Goal: Transaction & Acquisition: Purchase product/service

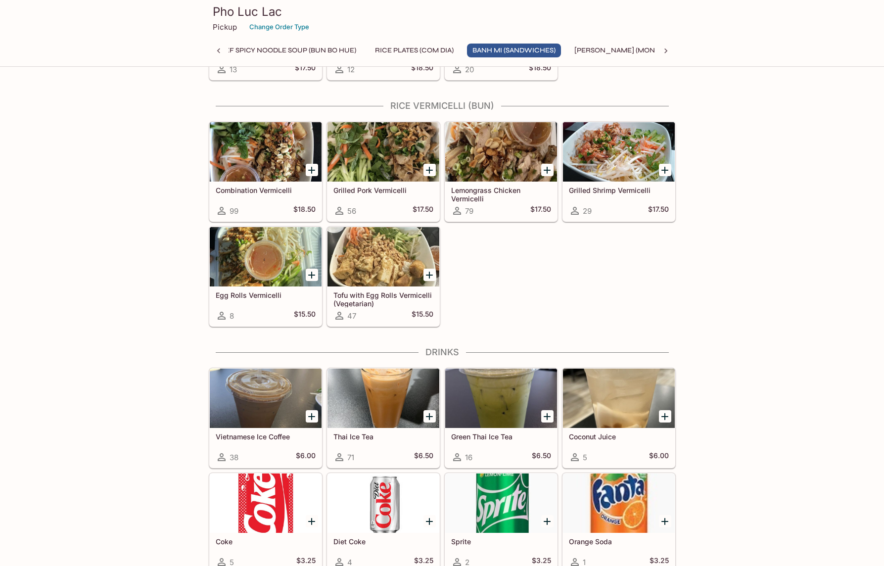
scroll to position [1065, 0]
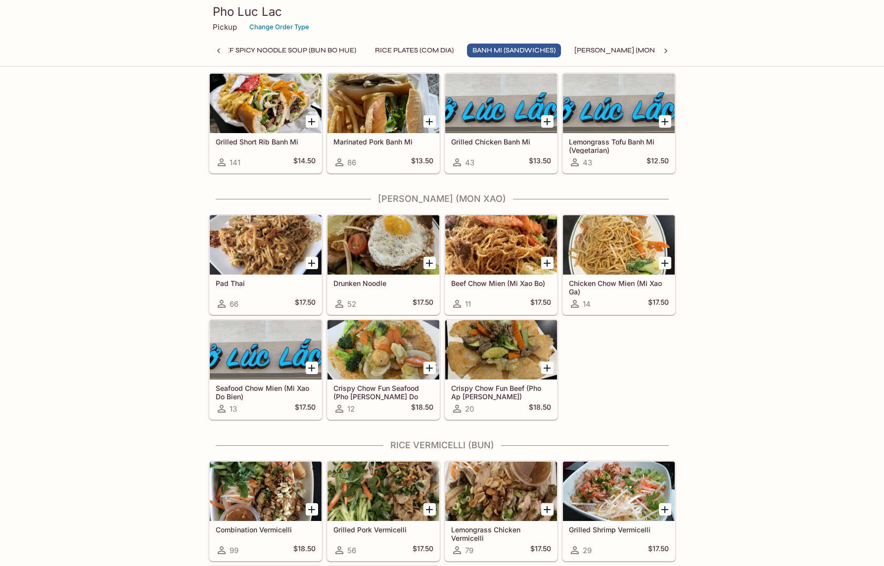
click at [430, 259] on icon "Add Drunken Noodle" at bounding box center [429, 263] width 12 height 12
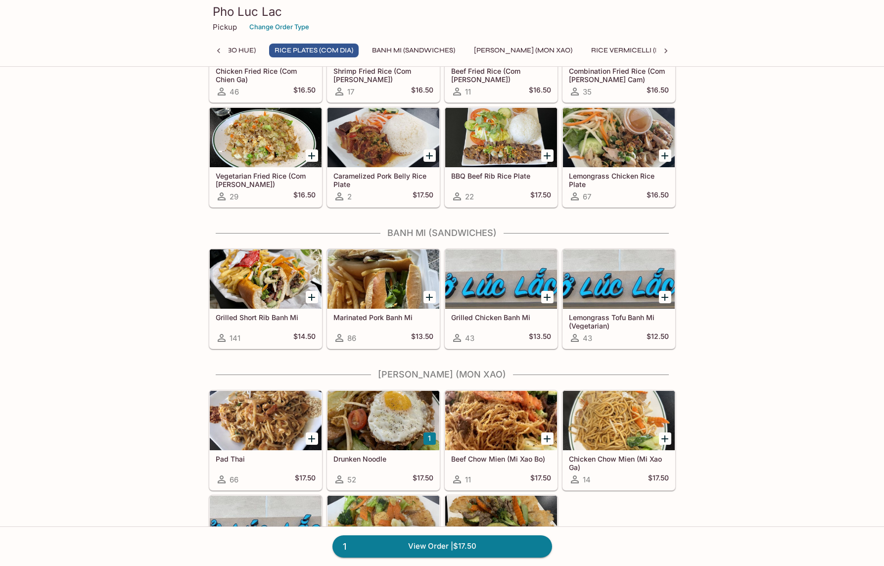
scroll to position [850, 0]
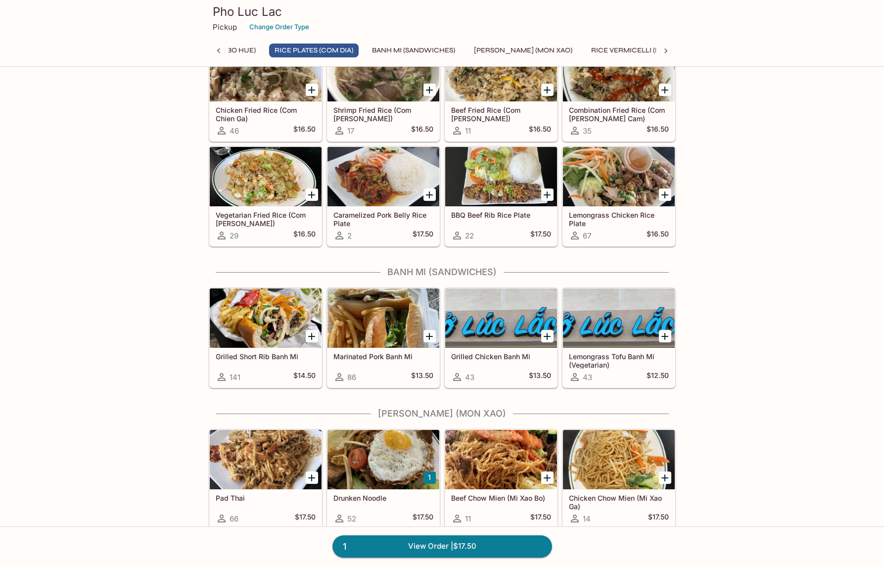
click at [702, 296] on div "This restaurant is currently closed and will open [DATE] at 11:00 AM . You may …" at bounding box center [442, 255] width 884 height 2053
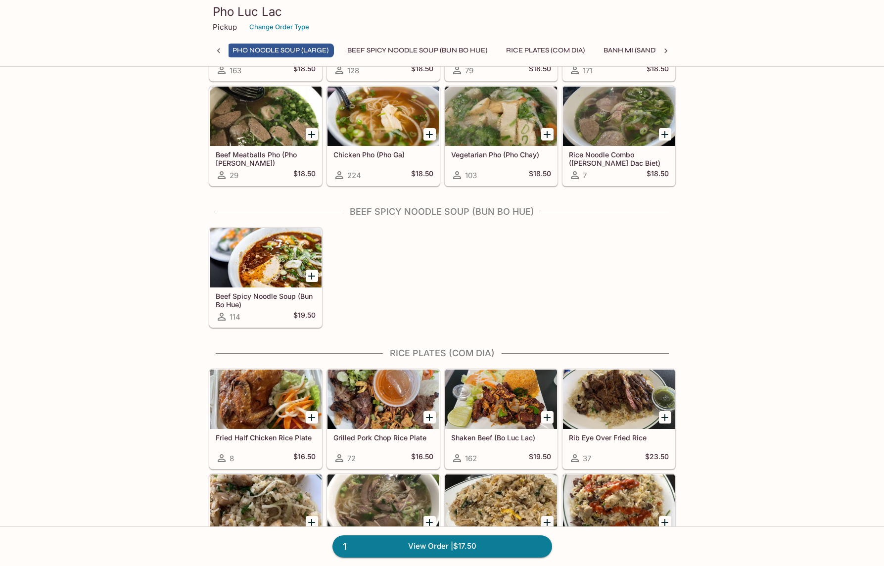
scroll to position [439, 0]
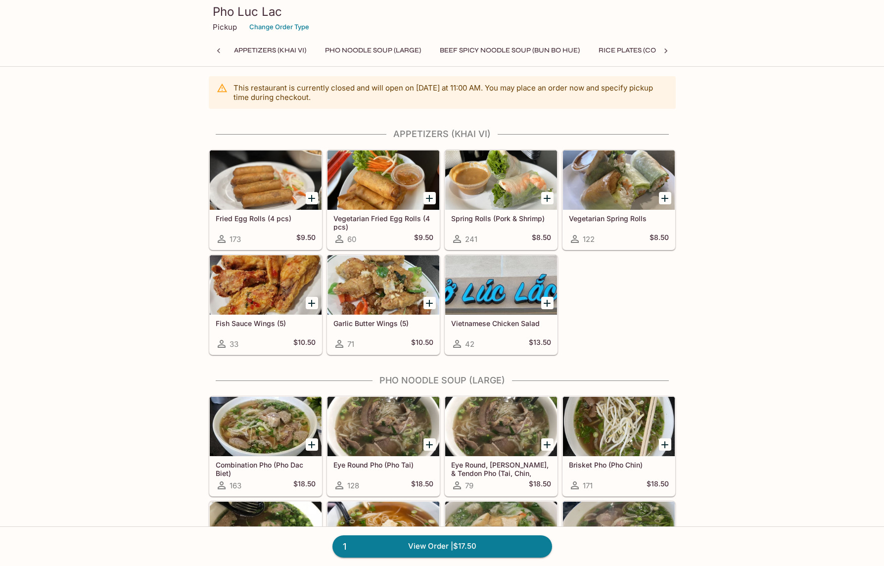
scroll to position [0, 0]
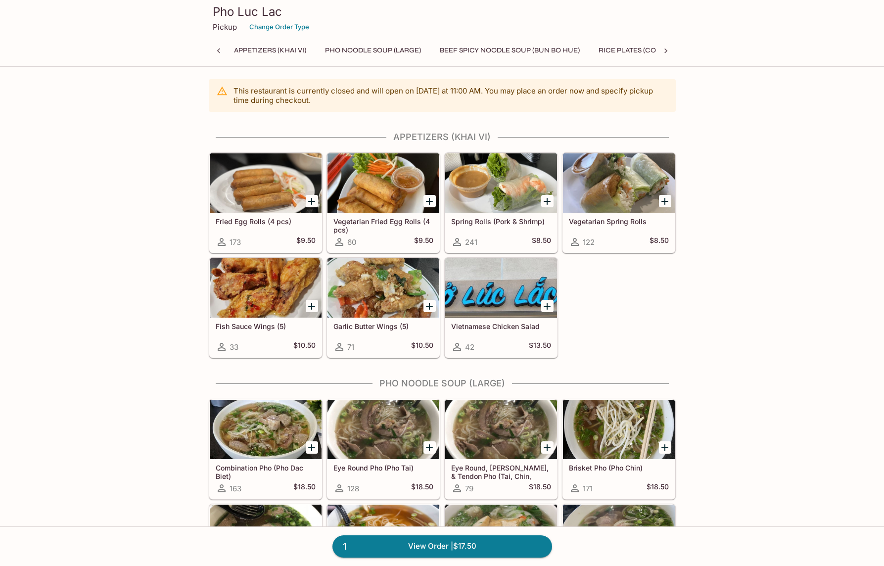
click at [468, 290] on div at bounding box center [501, 287] width 112 height 59
click at [424, 550] on link "1 View Order | $17.50" at bounding box center [442, 546] width 220 height 22
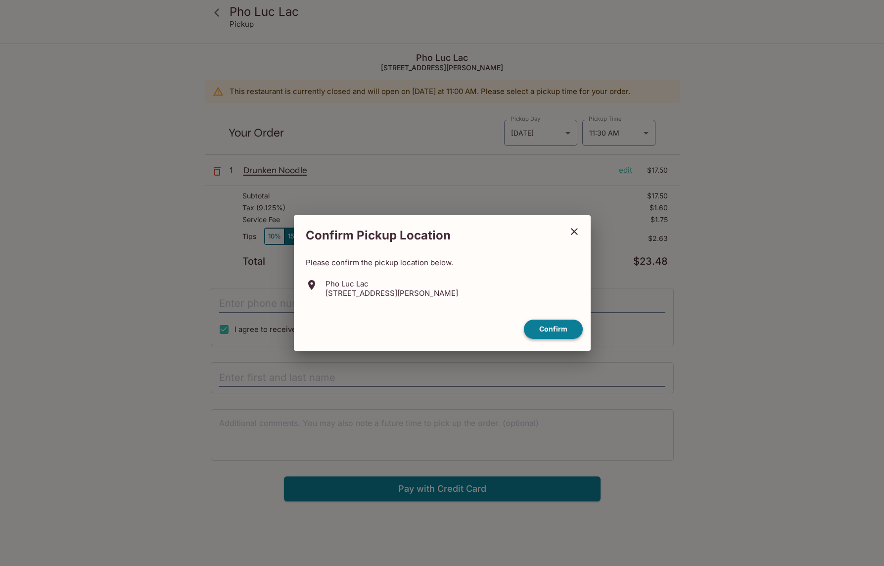
click at [550, 327] on button "Confirm" at bounding box center [553, 329] width 59 height 19
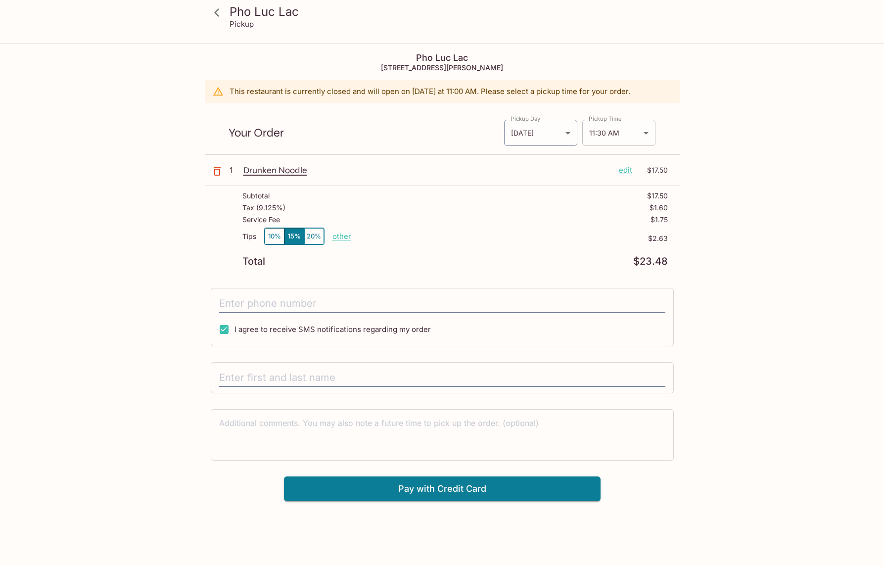
click at [612, 132] on body "Pho Luc Lac Pickup Pho Luc [GEOGRAPHIC_DATA][STREET_ADDRESS][PERSON_NAME] This …" at bounding box center [442, 328] width 884 height 566
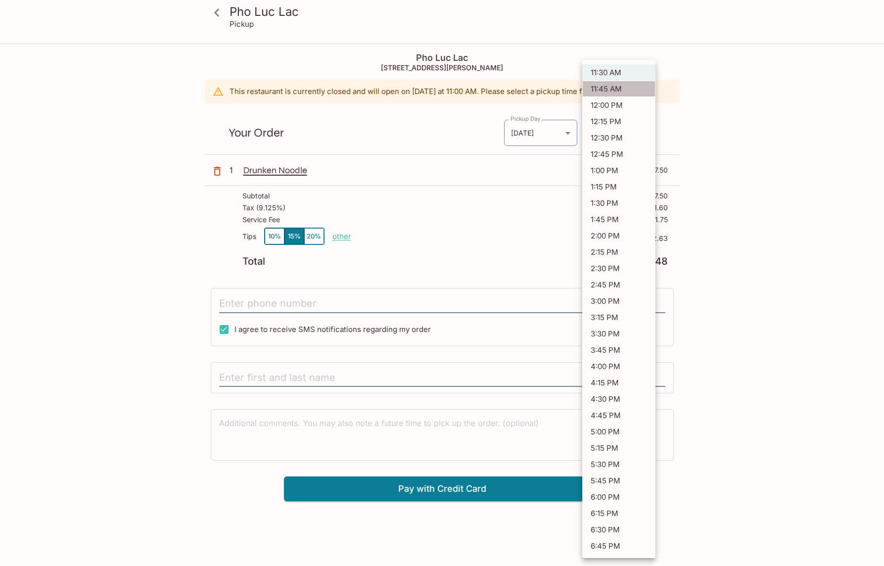
click at [628, 88] on li "11:45 AM" at bounding box center [618, 89] width 73 height 16
type input "[DATE]T18:45:00.000000Z"
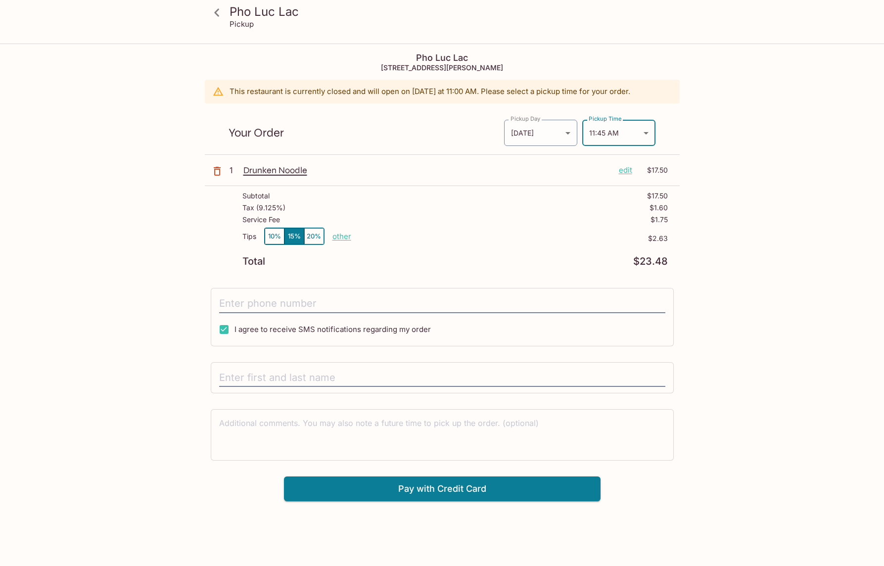
click at [344, 234] on p "other" at bounding box center [341, 235] width 19 height 9
type input "0.00"
click at [794, 272] on div "Pho Luc Lac Pickup Pho Luc [GEOGRAPHIC_DATA][STREET_ADDRESS][PERSON_NAME] This …" at bounding box center [442, 328] width 884 height 566
click at [717, 264] on div "Pho Luc Lac Pickup Pho Luc [GEOGRAPHIC_DATA][STREET_ADDRESS][PERSON_NAME] This …" at bounding box center [442, 273] width 633 height 457
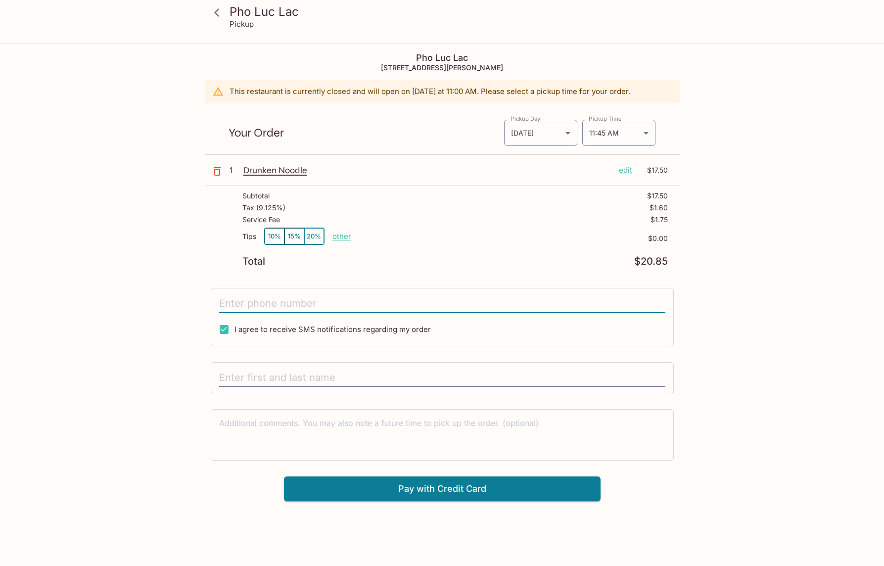
click at [366, 304] on input "tel" at bounding box center [442, 303] width 446 height 19
type input "[PHONE_NUMBER]"
click at [390, 381] on input "text" at bounding box center [442, 377] width 446 height 19
type input "ZD"
type input "[PERSON_NAME]"
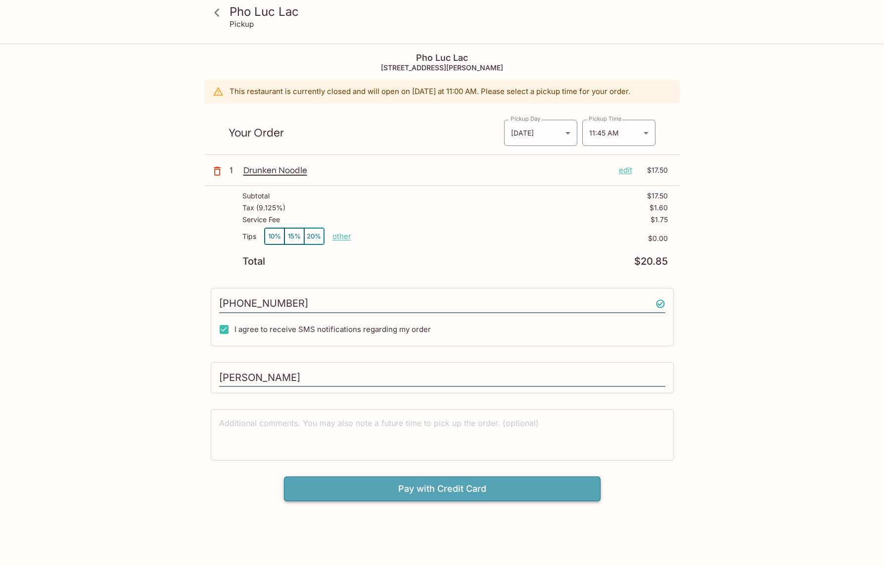
click at [393, 496] on button "Pay with Credit Card" at bounding box center [442, 488] width 317 height 25
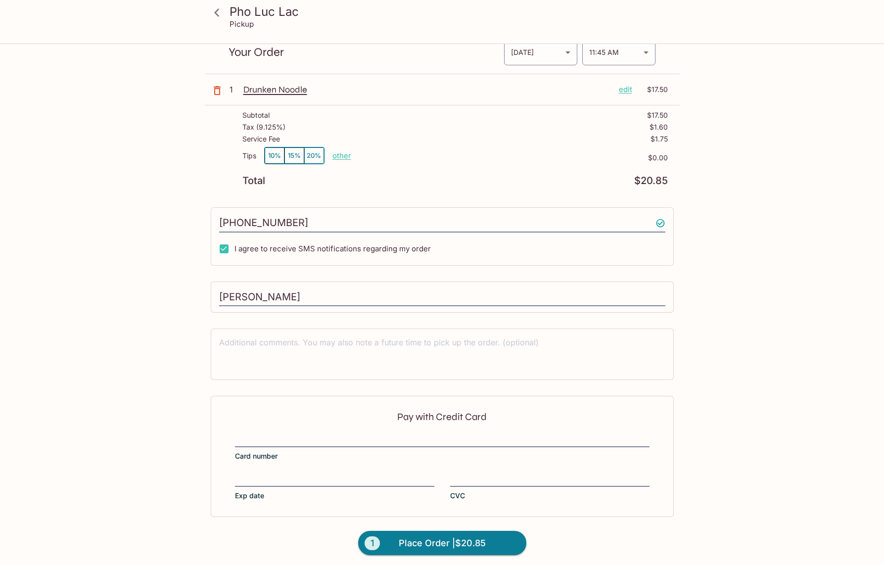
scroll to position [84, 0]
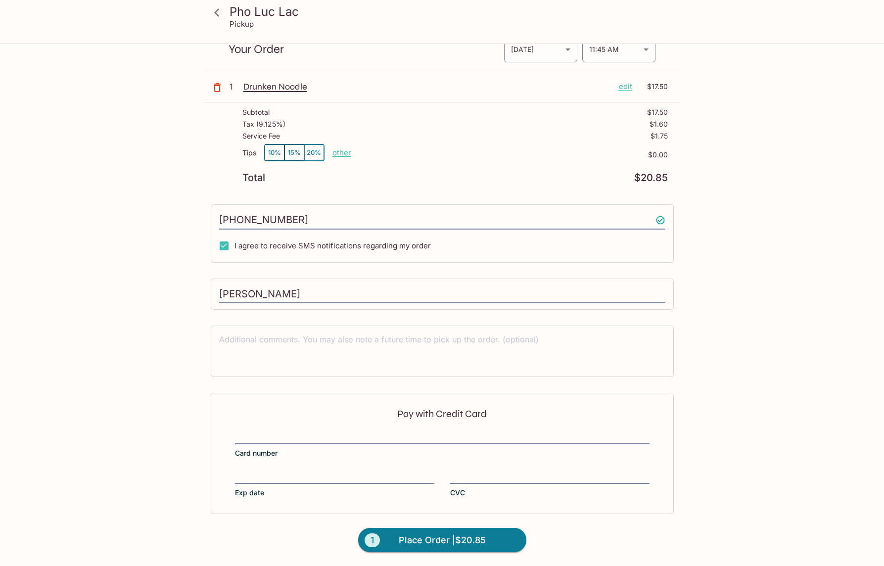
click at [725, 286] on div "Pho Luc Lac Pickup Pho Luc [GEOGRAPHIC_DATA][STREET_ADDRESS][PERSON_NAME] This …" at bounding box center [442, 263] width 633 height 605
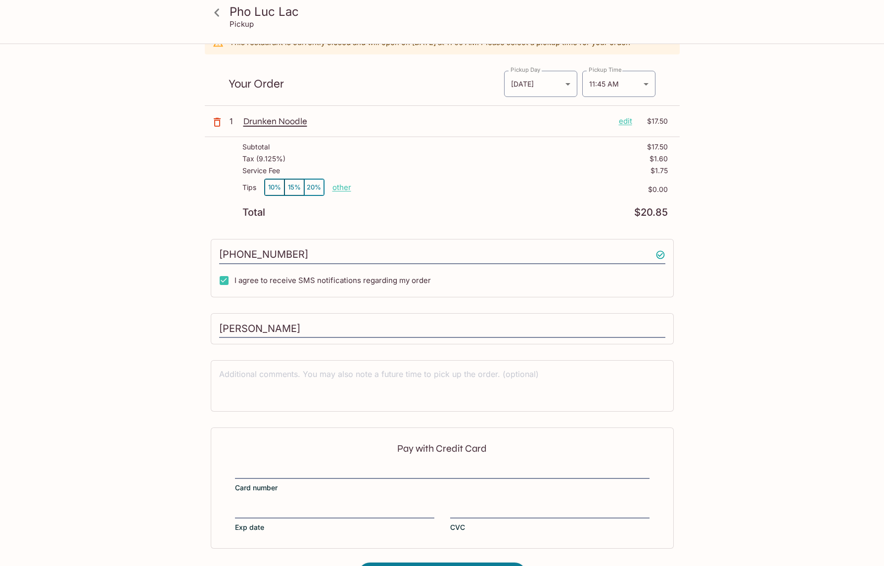
scroll to position [0, 0]
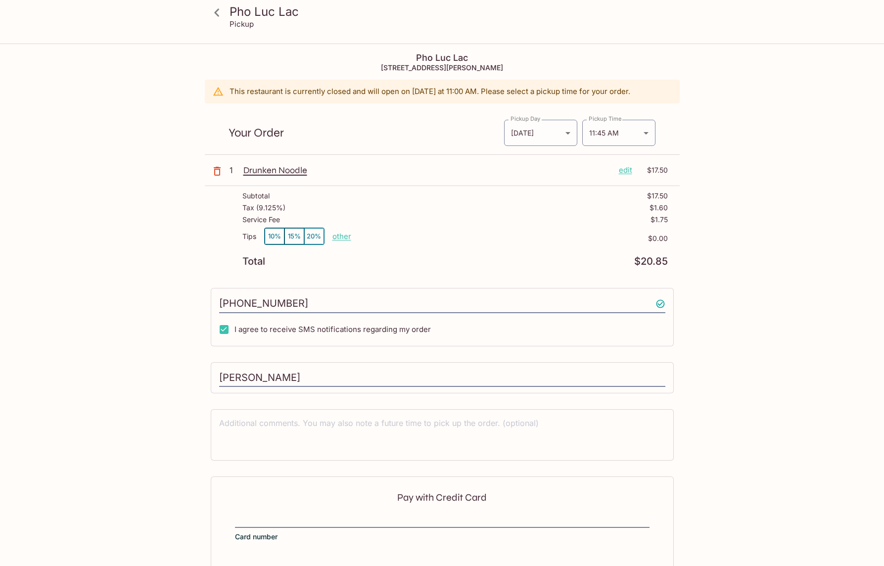
click at [456, 289] on div "[PHONE_NUMBER] I agree to receive SMS notifications regarding my order" at bounding box center [442, 317] width 463 height 58
click at [345, 239] on p "other" at bounding box center [341, 235] width 19 height 9
click at [341, 236] on p "other" at bounding box center [341, 235] width 19 height 9
click at [504, 240] on p "$0.00" at bounding box center [509, 238] width 317 height 8
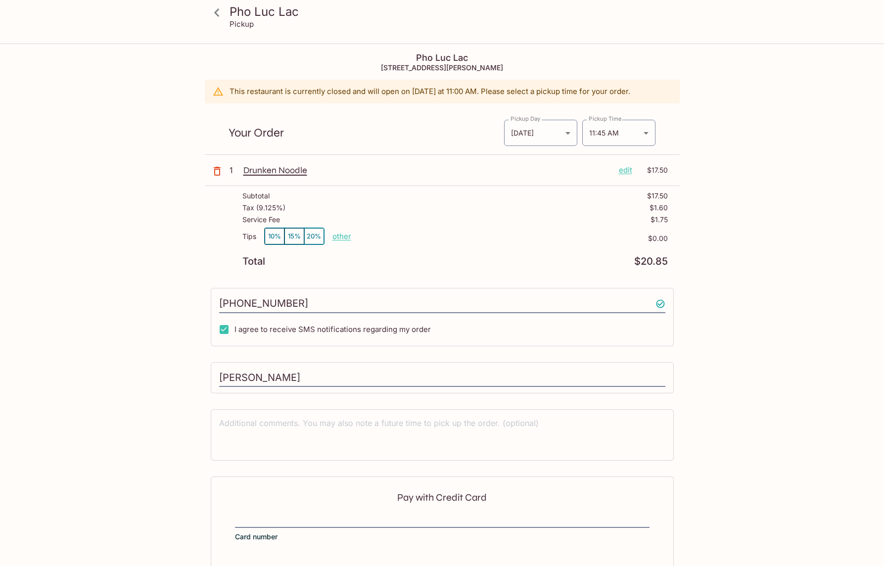
click at [488, 240] on p "$0.00" at bounding box center [509, 238] width 317 height 8
click at [561, 141] on body "Pho Luc Lac Pickup Pho Luc [GEOGRAPHIC_DATA][STREET_ADDRESS][PERSON_NAME] This …" at bounding box center [442, 328] width 884 height 566
click at [696, 171] on div "Pho Luc Lac Pickup Pho Luc [GEOGRAPHIC_DATA][STREET_ADDRESS][PERSON_NAME] This …" at bounding box center [442, 347] width 633 height 605
click at [420, 175] on p "Drunken Noodle" at bounding box center [426, 170] width 367 height 11
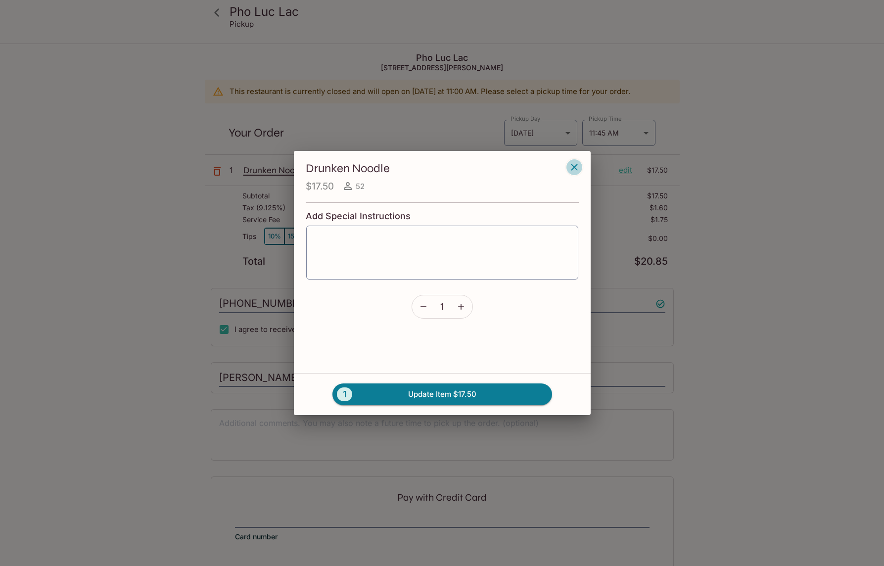
click at [572, 170] on icon "button" at bounding box center [574, 167] width 12 height 12
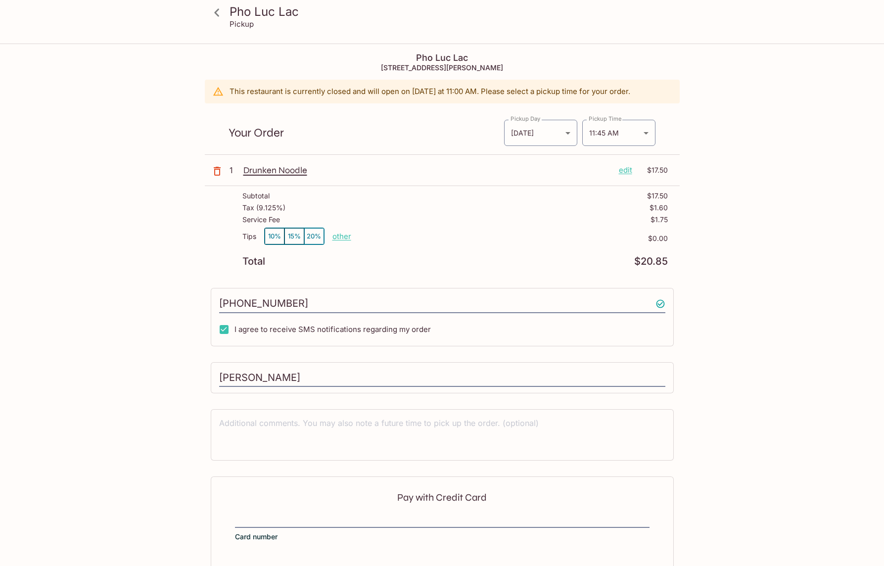
click at [481, 215] on div "Tax ( 9.125% ) $1.60" at bounding box center [454, 210] width 425 height 12
click at [476, 225] on div "Service Fee $1.75" at bounding box center [454, 222] width 425 height 12
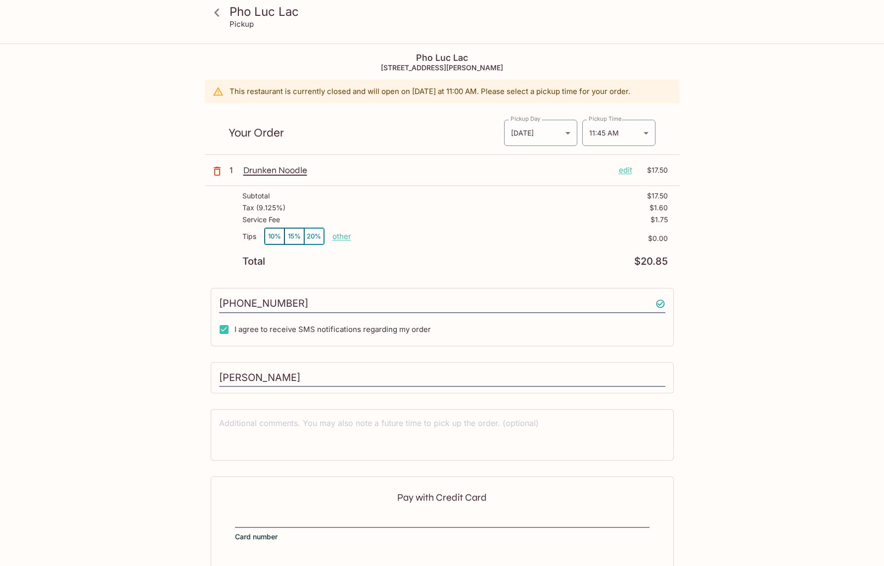
click at [476, 225] on div "Service Fee $1.75" at bounding box center [454, 222] width 425 height 12
click at [471, 216] on div "Service Fee $1.75" at bounding box center [454, 222] width 425 height 12
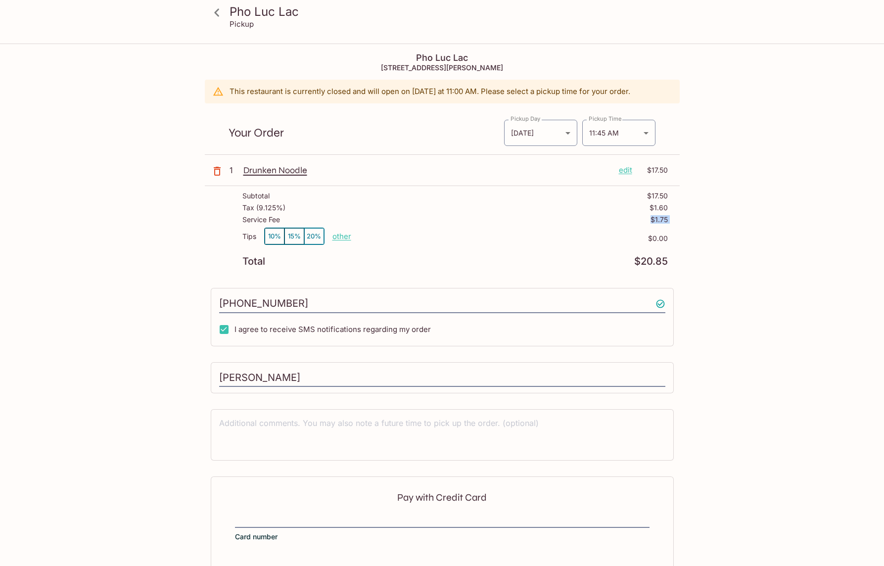
click at [472, 207] on div "Tax ( 9.125% ) $1.60" at bounding box center [454, 210] width 425 height 12
click at [470, 189] on div "Subtotal $17.50 Tax ( 9.125% ) $1.60 Service Fee $1.75 Tips 10% 15% 20% other $…" at bounding box center [442, 229] width 475 height 86
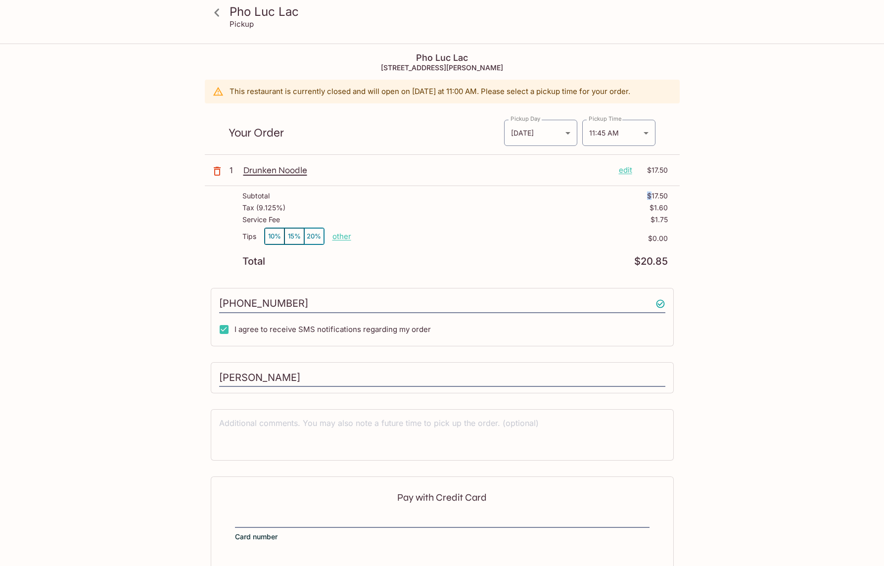
click at [470, 189] on div "Subtotal $17.50 Tax ( 9.125% ) $1.60 Service Fee $1.75 Tips 10% 15% 20% other $…" at bounding box center [442, 229] width 475 height 86
click at [464, 193] on div "Subtotal $17.50" at bounding box center [454, 198] width 425 height 12
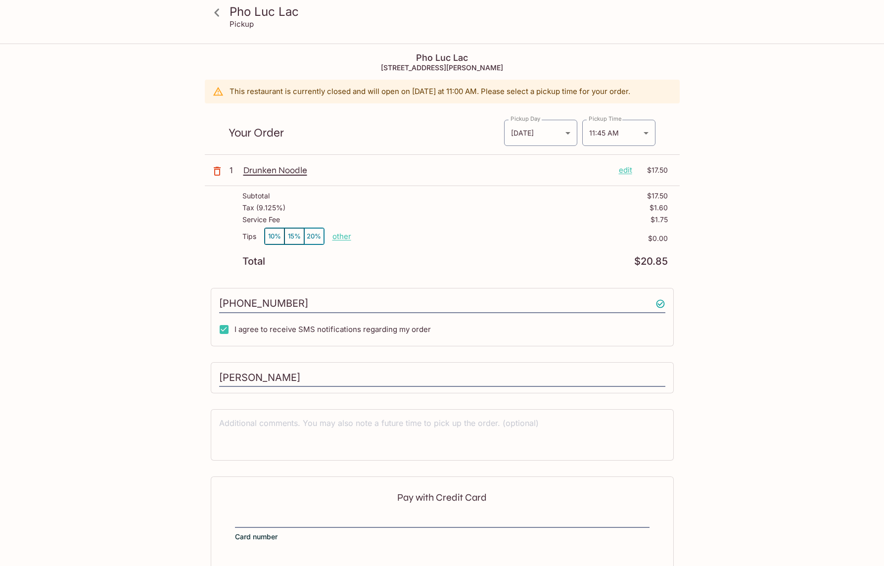
click at [734, 280] on div "Pho Luc Lac Pickup Pho Luc [GEOGRAPHIC_DATA][STREET_ADDRESS][PERSON_NAME] This …" at bounding box center [442, 347] width 633 height 605
click at [721, 277] on div "Pho Luc Lac Pickup Pho Luc [GEOGRAPHIC_DATA][STREET_ADDRESS][PERSON_NAME] This …" at bounding box center [442, 347] width 633 height 605
click at [716, 273] on div "Pho Luc Lac Pickup Pho Luc [GEOGRAPHIC_DATA][STREET_ADDRESS][PERSON_NAME] This …" at bounding box center [442, 347] width 633 height 605
click at [619, 129] on body "Pho Luc Lac Pickup Pho Luc [GEOGRAPHIC_DATA][STREET_ADDRESS][PERSON_NAME] This …" at bounding box center [442, 328] width 884 height 566
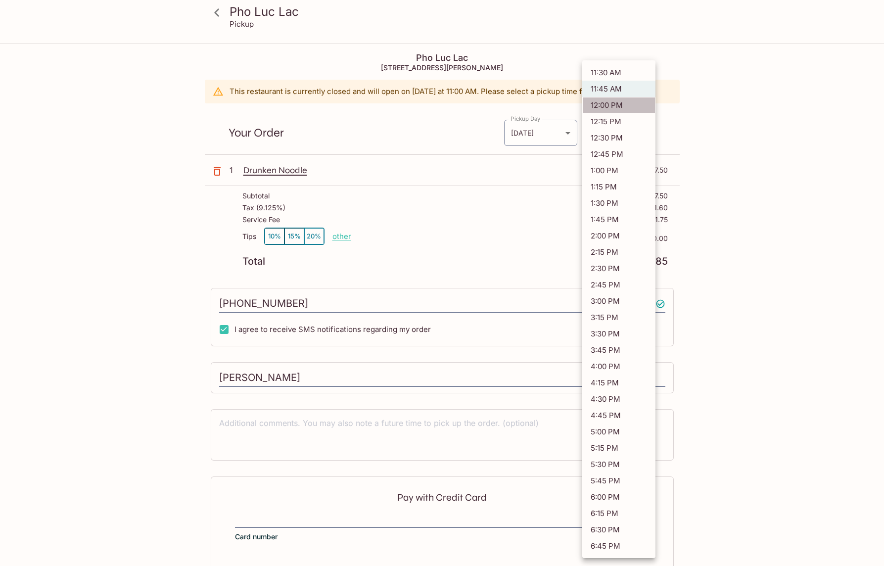
click at [626, 105] on li "12:00 PM" at bounding box center [618, 105] width 73 height 16
type input "[DATE]T19:00:00.000000Z"
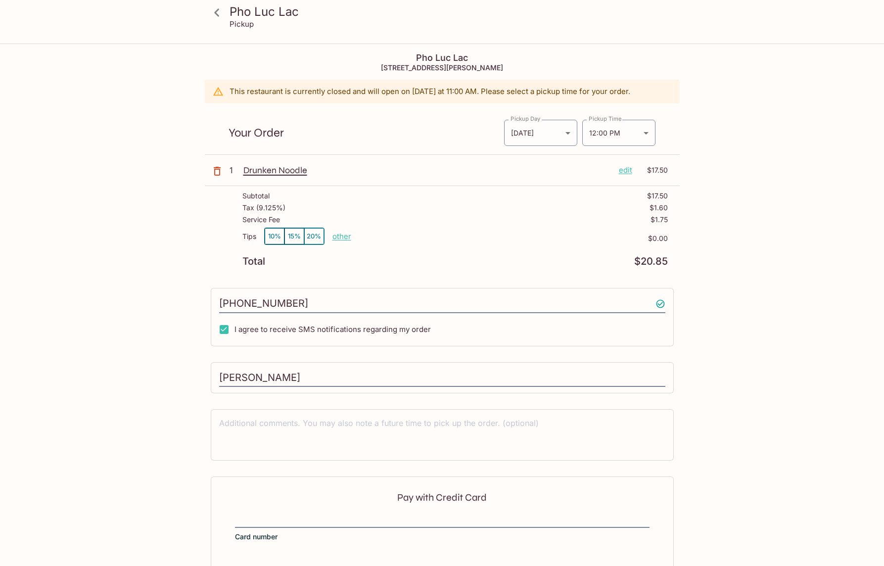
click at [776, 158] on div "Pho Luc Lac Pickup Pho Luc [GEOGRAPHIC_DATA][STREET_ADDRESS][PERSON_NAME] This …" at bounding box center [442, 328] width 884 height 566
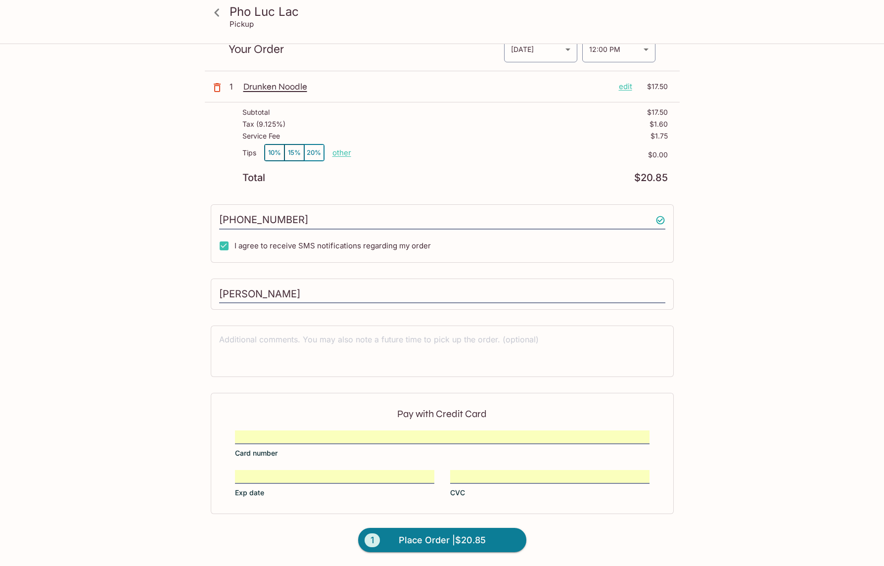
click at [694, 283] on div "Pho Luc Lac Pickup Pho Luc [GEOGRAPHIC_DATA][STREET_ADDRESS][PERSON_NAME] This …" at bounding box center [442, 263] width 633 height 605
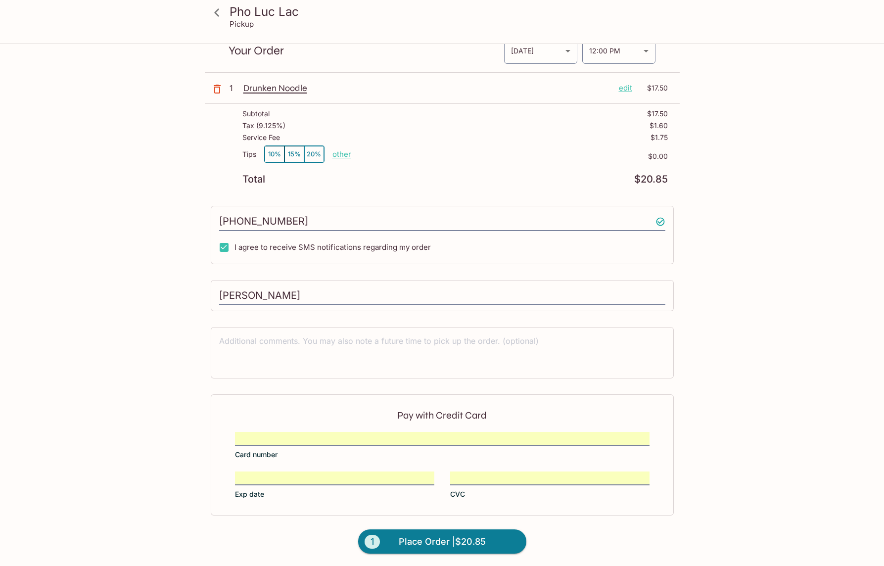
scroll to position [82, 0]
click at [452, 542] on span "Place Order | $20.85" at bounding box center [442, 542] width 87 height 16
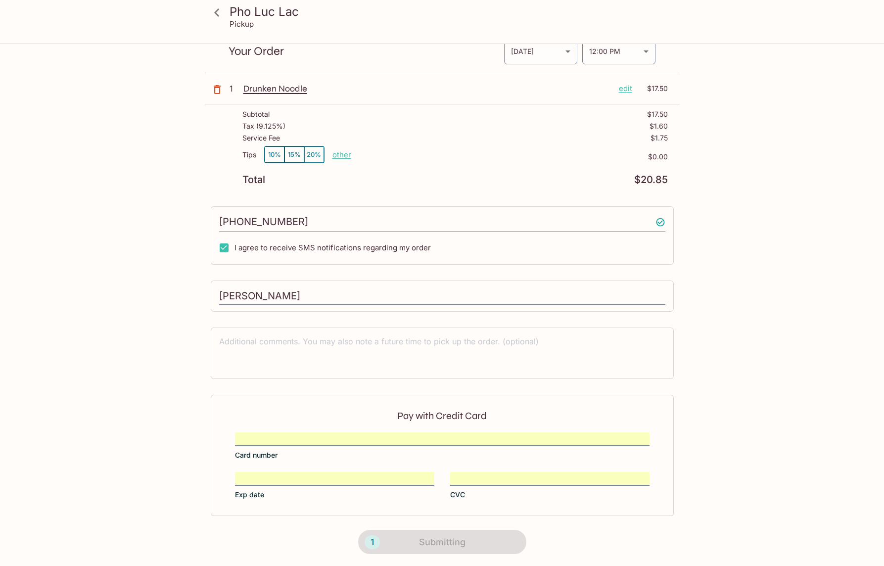
scroll to position [42, 0]
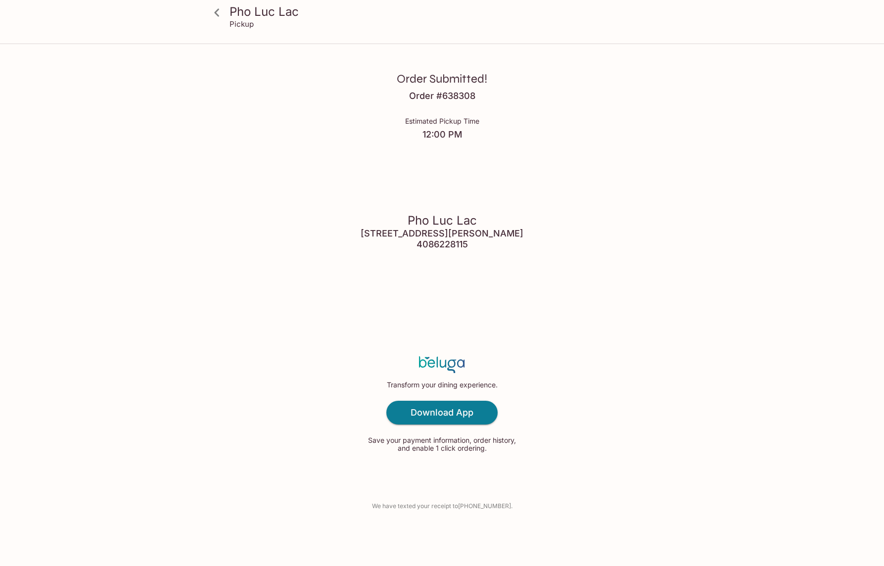
click at [517, 180] on div "Pho Luc Lac [STREET_ADDRESS][PERSON_NAME] 4086228115" at bounding box center [442, 232] width 163 height 136
drag, startPoint x: 517, startPoint y: 180, endPoint x: 533, endPoint y: 245, distance: 66.7
click at [523, 245] on div "Pho Luc Lac [STREET_ADDRESS][PERSON_NAME] 4086228115" at bounding box center [442, 232] width 163 height 136
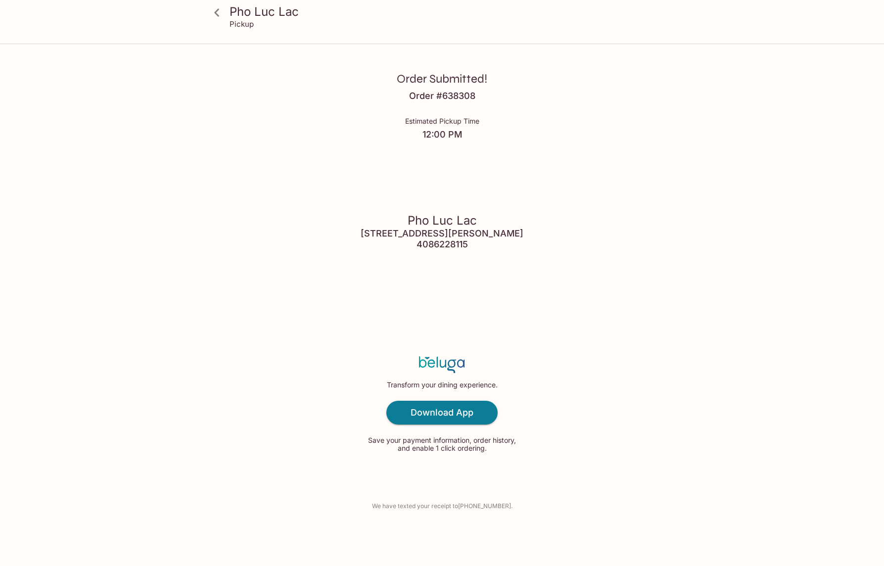
click at [523, 245] on div "Pho Luc Lac [STREET_ADDRESS][PERSON_NAME] 4086228115" at bounding box center [442, 232] width 163 height 136
click at [563, 212] on div "Order Submitted! Order # 638308 Estimated Pickup Time 12:00 PM Pho Luc [GEOGRAP…" at bounding box center [442, 283] width 633 height 566
click at [563, 211] on div "Order Submitted! Order # 638308 Estimated Pickup Time 12:00 PM Pho Luc [GEOGRAP…" at bounding box center [442, 283] width 633 height 566
